Goal: Task Accomplishment & Management: Use online tool/utility

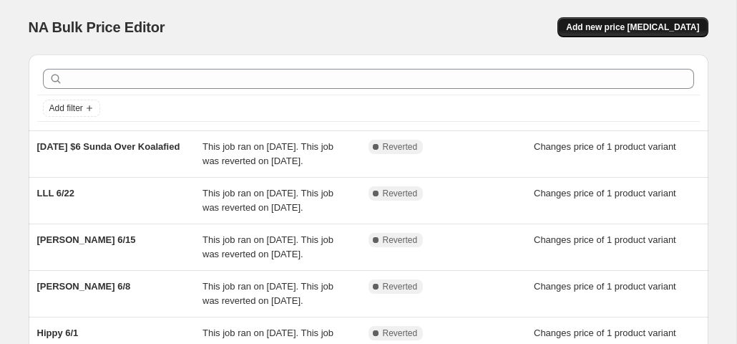
click at [644, 29] on span "Add new price [MEDICAL_DATA]" at bounding box center [632, 26] width 133 height 11
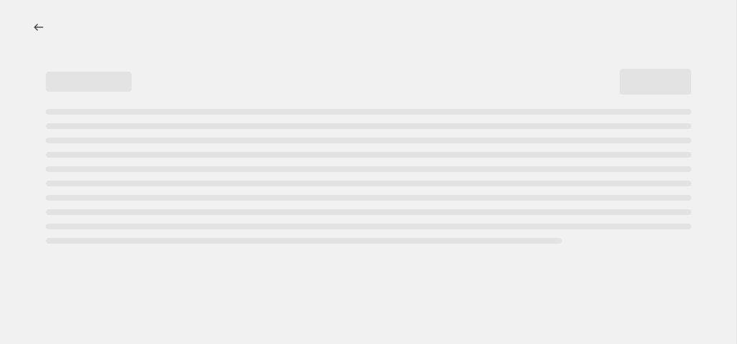
select select "percentage"
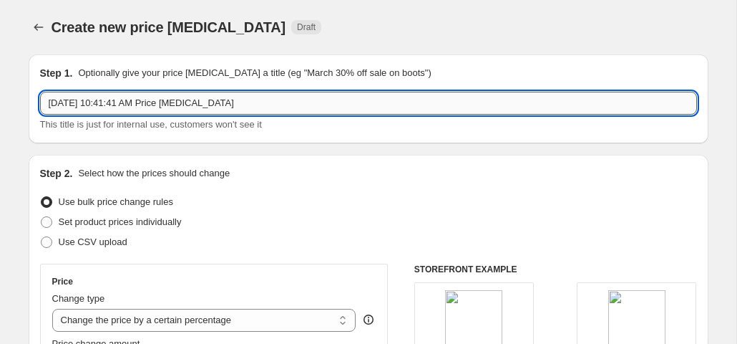
click at [145, 105] on input "[DATE] 10:41:41 AM Price [MEDICAL_DATA]" at bounding box center [368, 103] width 657 height 23
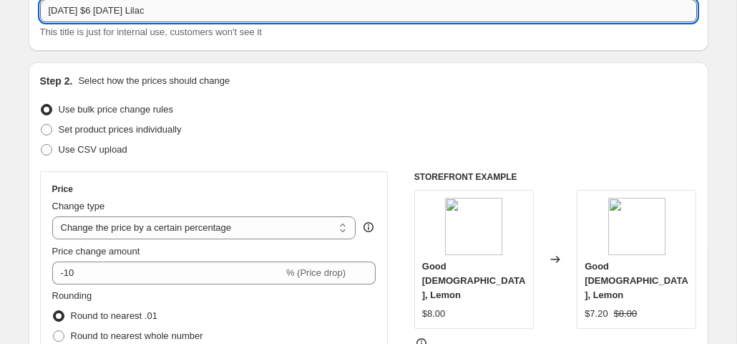
scroll to position [98, 0]
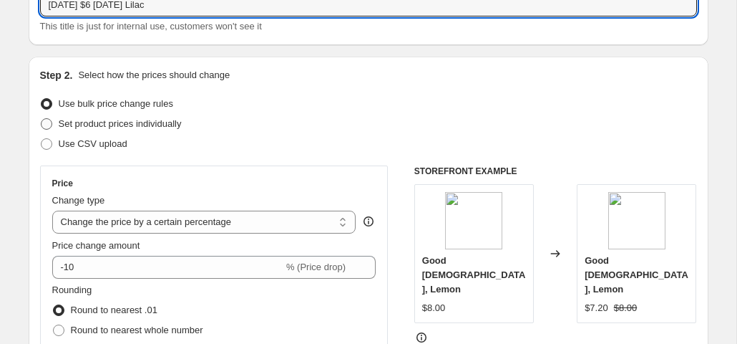
type input "[DATE] $6 [DATE] Lilac"
click at [45, 124] on span at bounding box center [46, 123] width 11 height 11
click at [42, 119] on input "Set product prices individually" at bounding box center [41, 118] width 1 height 1
radio input "true"
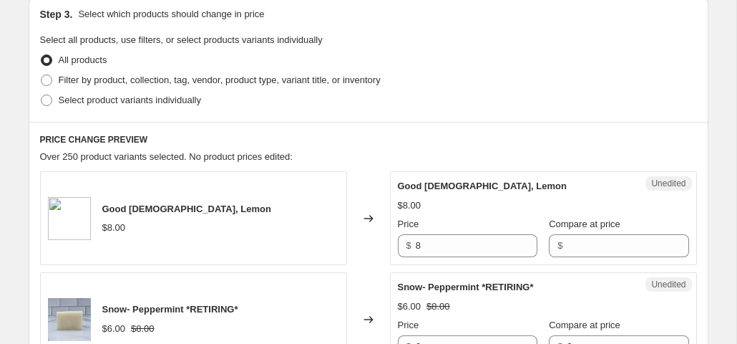
scroll to position [312, 0]
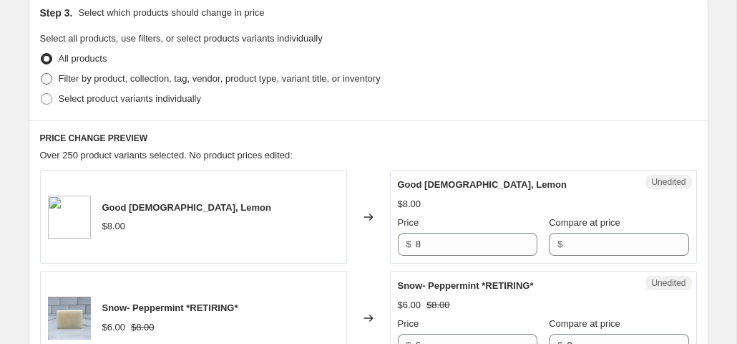
click at [42, 79] on span at bounding box center [46, 78] width 11 height 11
click at [42, 74] on input "Filter by product, collection, tag, vendor, product type, variant title, or inv…" at bounding box center [41, 73] width 1 height 1
radio input "true"
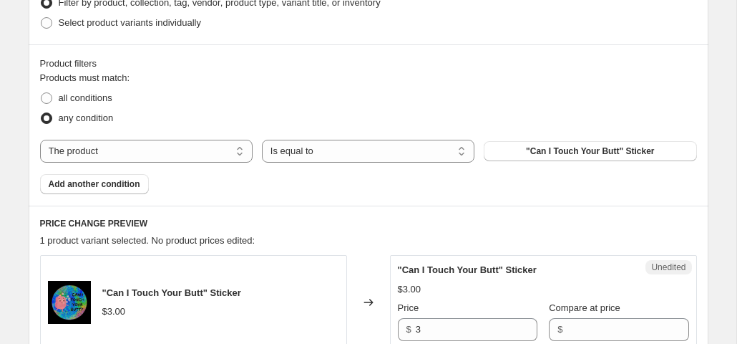
scroll to position [399, 0]
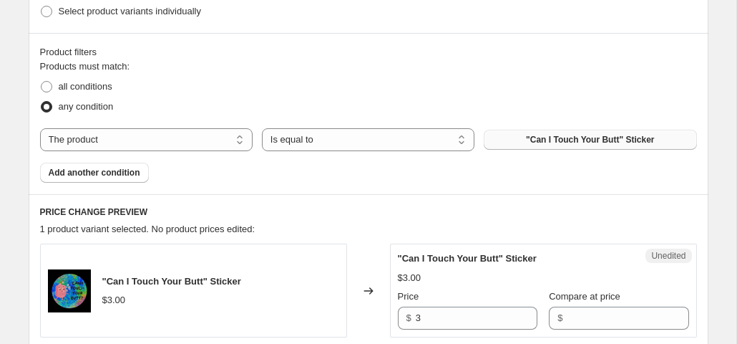
click at [521, 138] on button ""Can I Touch Your Butt" Sticker" at bounding box center [590, 140] width 213 height 20
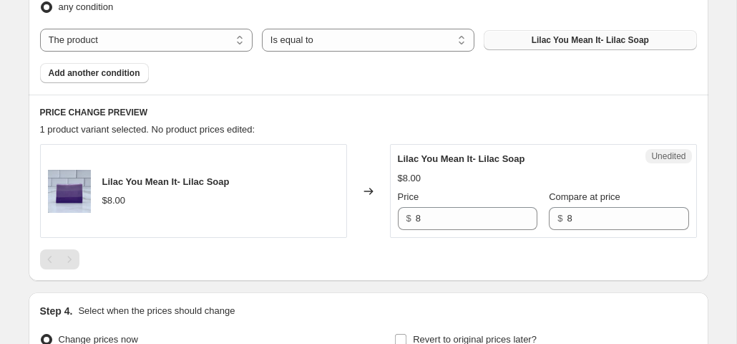
scroll to position [517, 0]
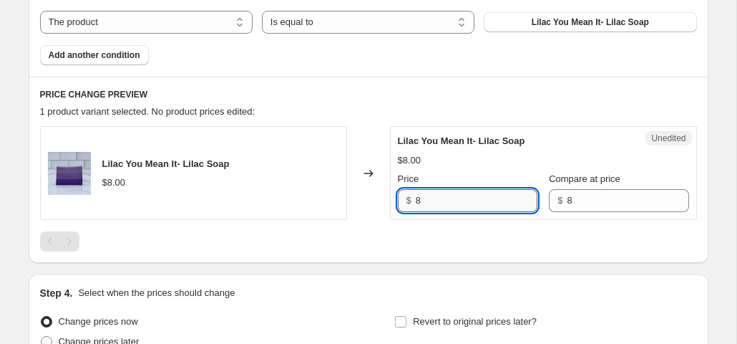
click at [435, 201] on input "8" at bounding box center [477, 200] width 122 height 23
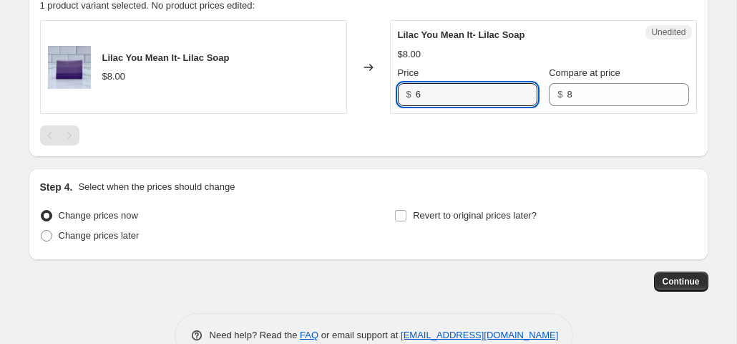
scroll to position [635, 0]
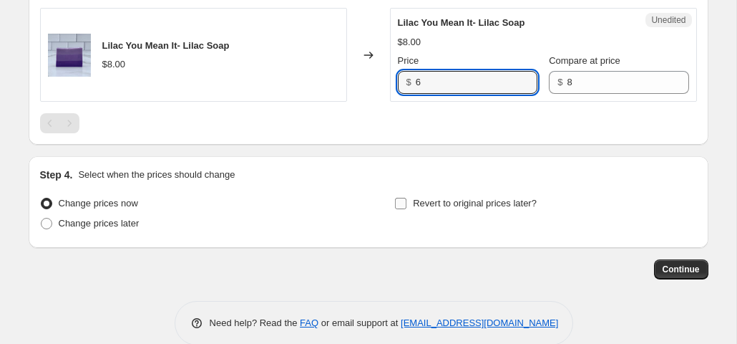
type input "6"
click at [400, 199] on input "Revert to original prices later?" at bounding box center [400, 203] width 11 height 11
checkbox input "true"
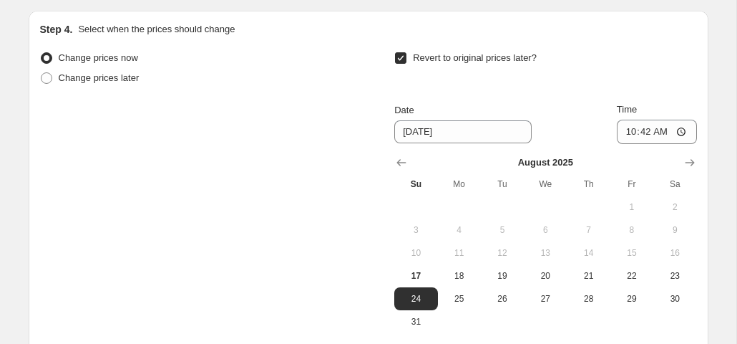
scroll to position [800, 0]
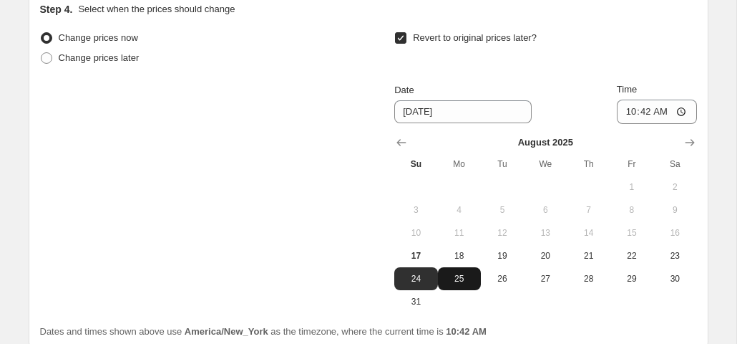
click at [457, 276] on span "25" at bounding box center [460, 278] width 32 height 11
click at [411, 279] on span "24" at bounding box center [416, 278] width 32 height 11
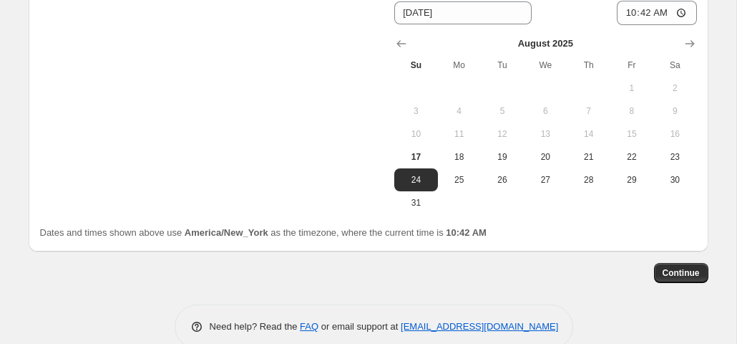
scroll to position [902, 0]
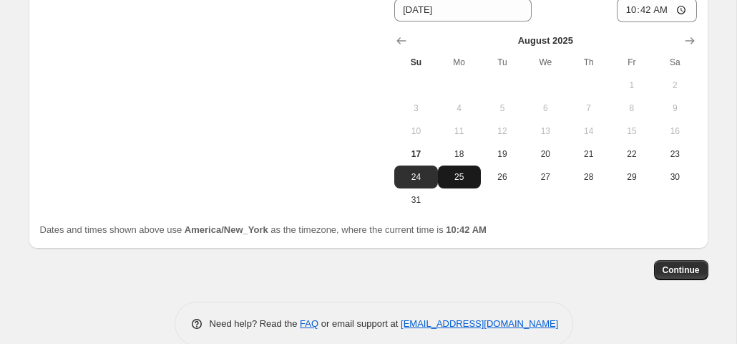
click at [465, 175] on span "25" at bounding box center [460, 176] width 32 height 11
type input "[DATE]"
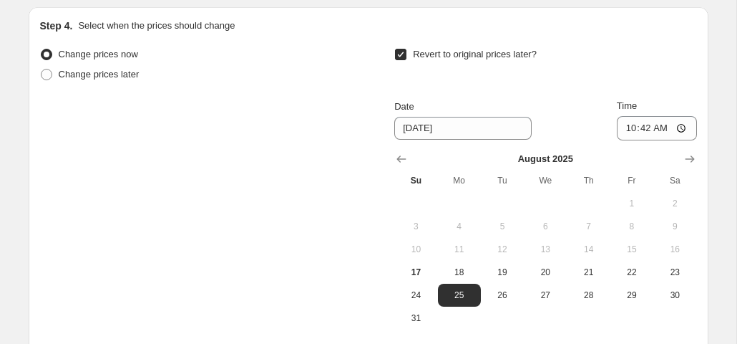
scroll to position [763, 0]
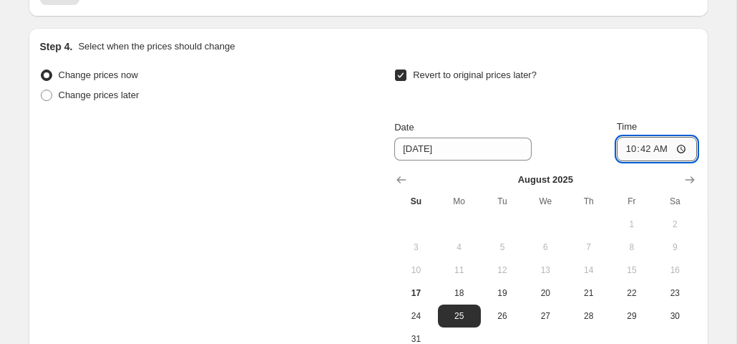
click at [660, 140] on input "10:42" at bounding box center [657, 149] width 80 height 24
click at [632, 147] on input "10:42" at bounding box center [657, 149] width 80 height 24
type input "23:59"
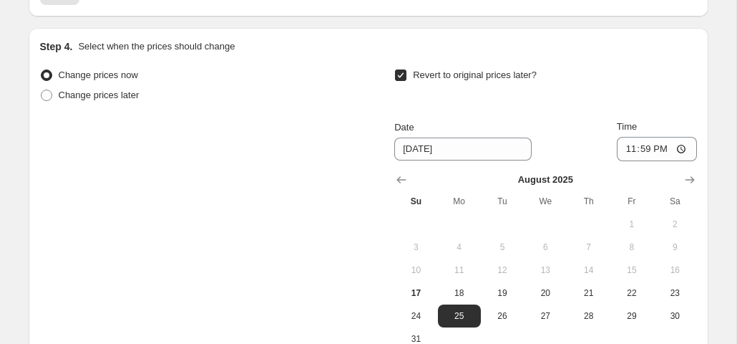
click at [285, 186] on div "Change prices now Change prices later Revert to original prices later? Date [DA…" at bounding box center [368, 207] width 657 height 285
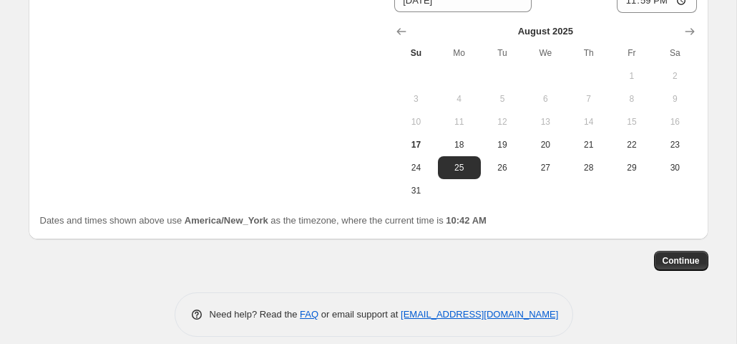
scroll to position [926, 0]
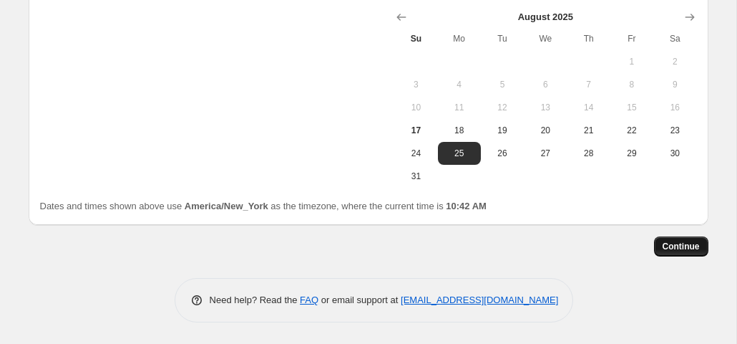
click at [683, 249] on span "Continue" at bounding box center [681, 246] width 37 height 11
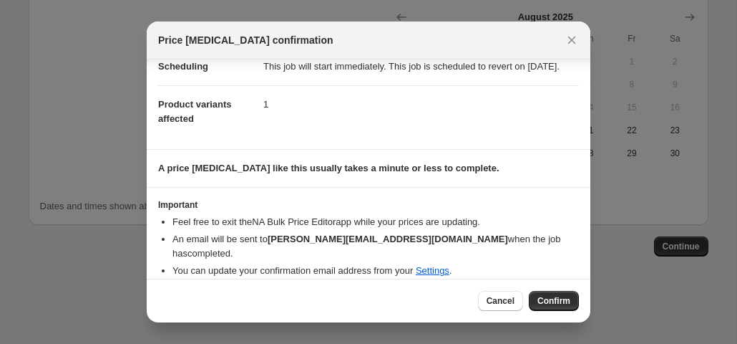
scroll to position [51, 0]
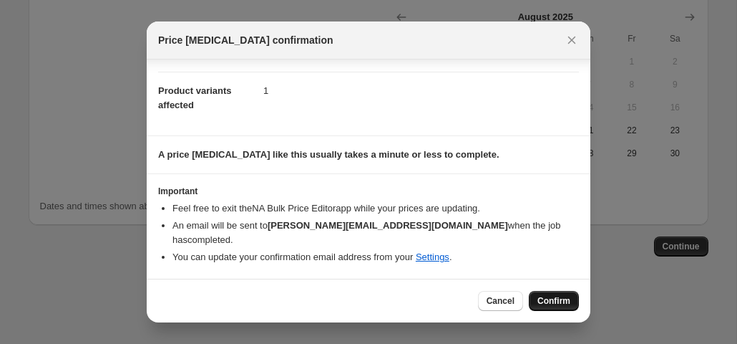
click at [546, 301] on span "Confirm" at bounding box center [554, 300] width 33 height 11
type input "[DATE] $6 [DATE] Lilac"
